Goal: Find contact information: Find contact information

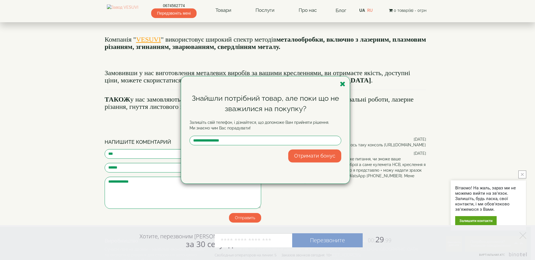
scroll to position [602, 0]
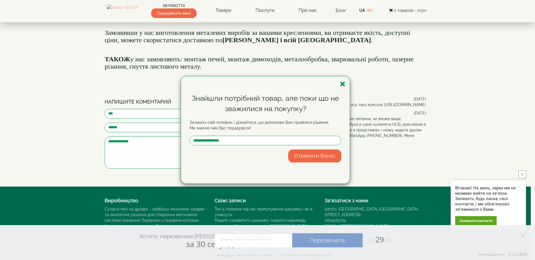
drag, startPoint x: 378, startPoint y: 196, endPoint x: 351, endPoint y: 196, distance: 26.5
click at [352, 196] on div "Знайшли потрібний товар, але поки що не зважилися на покупку? Залишіть свій тел…" at bounding box center [267, 130] width 535 height 260
click at [341, 83] on icon "button" at bounding box center [343, 84] width 6 height 7
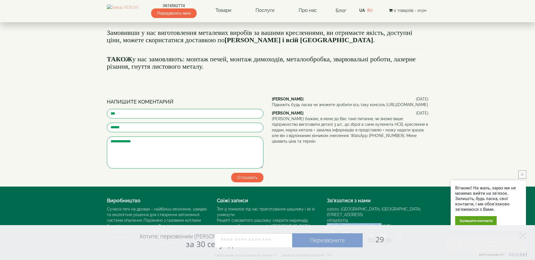
drag, startPoint x: 376, startPoint y: 196, endPoint x: 325, endPoint y: 197, distance: 51.0
click at [325, 197] on div "Зв’язатися з нами 02000, Україна, м. Київ, Мисливський провулок, 1Б 0674562774 …" at bounding box center [377, 219] width 110 height 48
copy link "[EMAIL_ADDRESS][DOMAIN_NAME]"
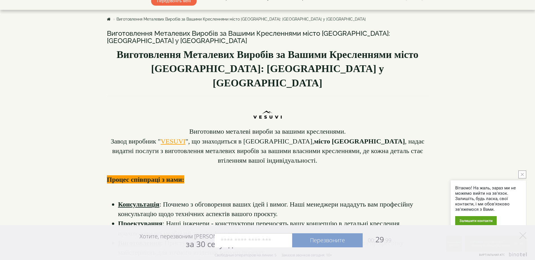
scroll to position [0, 0]
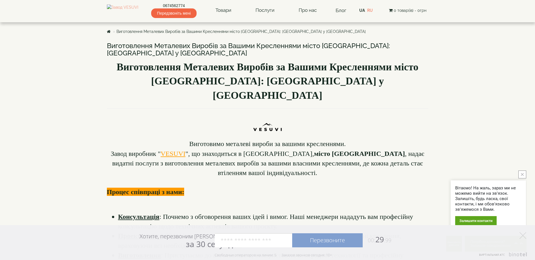
click at [142, 33] on link "Виготовлення Металевих Виробів за Вашими Кресленнями місто [GEOGRAPHIC_DATA]: […" at bounding box center [240, 31] width 249 height 5
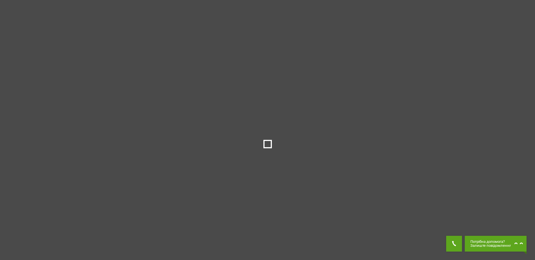
scroll to position [228, 0]
